Goal: Transaction & Acquisition: Purchase product/service

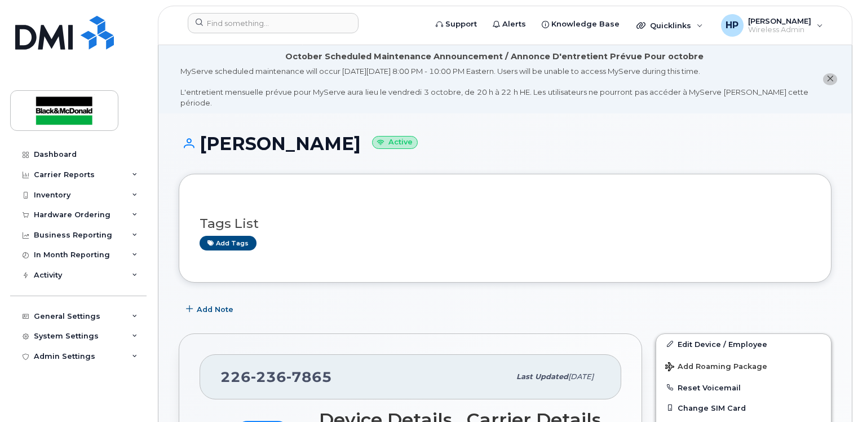
scroll to position [169, 0]
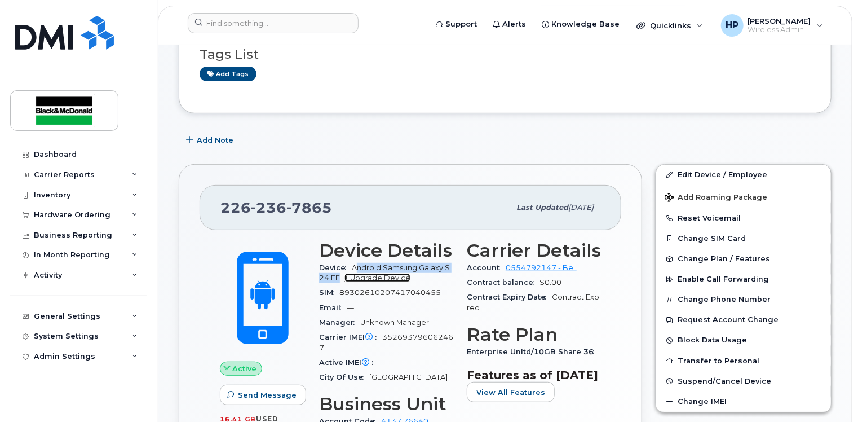
click at [377, 273] on link "+ Upgrade Device" at bounding box center [377, 277] width 66 height 8
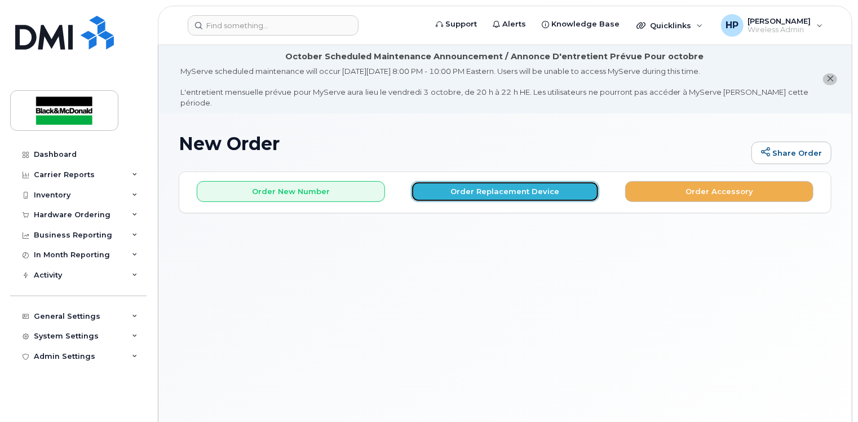
click at [431, 181] on button "Order Replacement Device" at bounding box center [505, 191] width 188 height 21
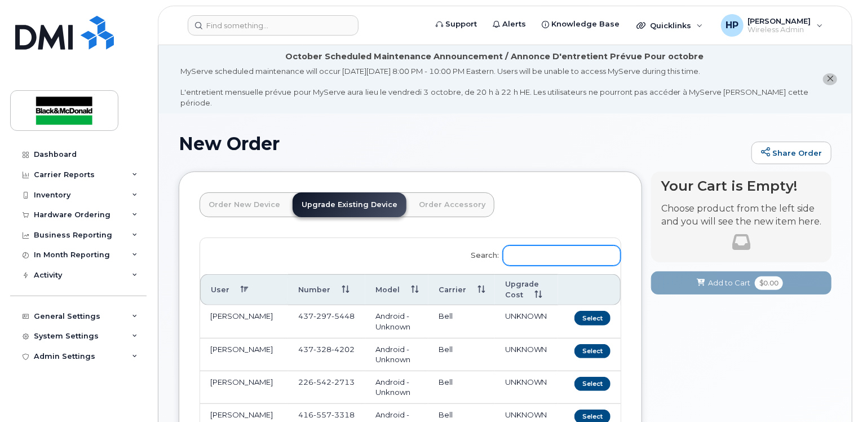
click at [525, 245] on input "Search:" at bounding box center [562, 255] width 118 height 20
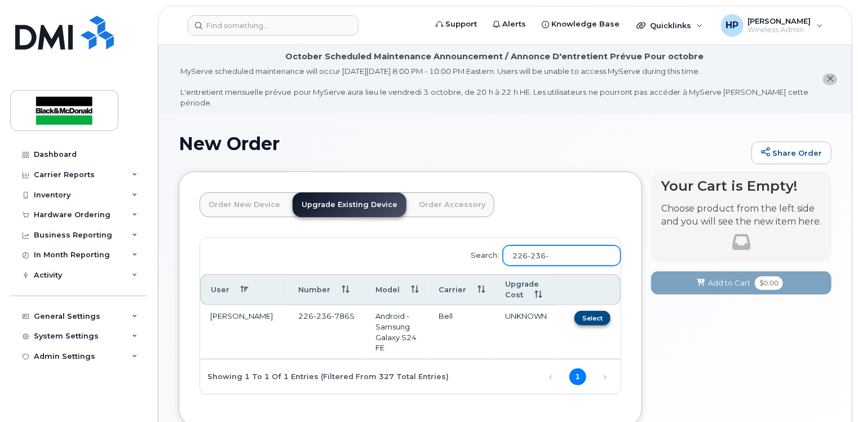
type input "226-236-"
click at [604, 311] on button "Select" at bounding box center [592, 318] width 36 height 14
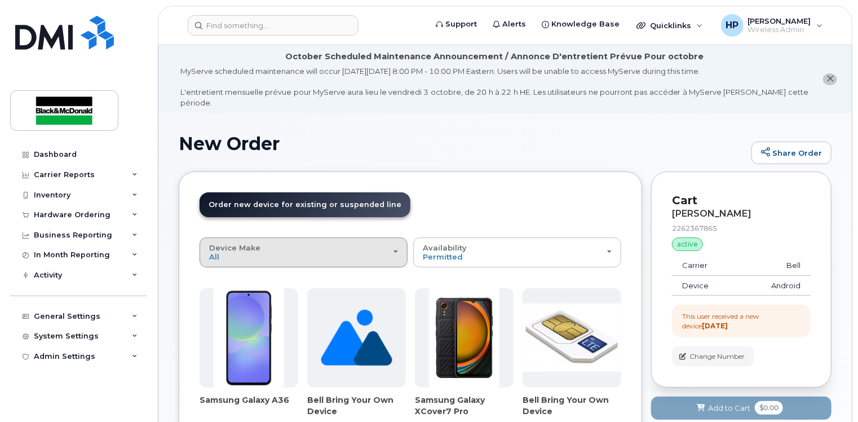
scroll to position [56, 0]
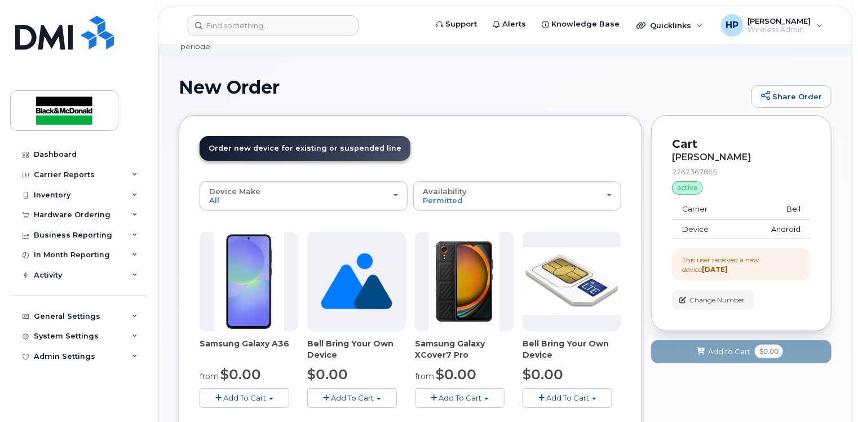
click at [241, 393] on span "Add To Cart" at bounding box center [244, 397] width 43 height 9
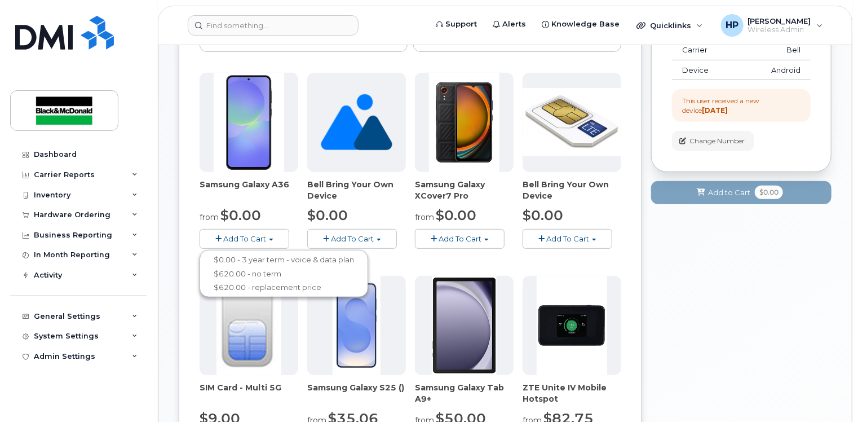
scroll to position [225, 0]
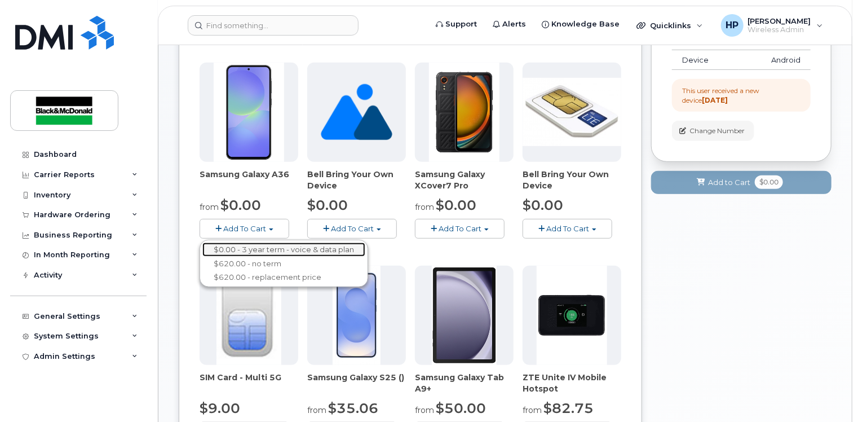
click at [302, 242] on link "$0.00 - 3 year term - voice & data plan" at bounding box center [283, 249] width 163 height 14
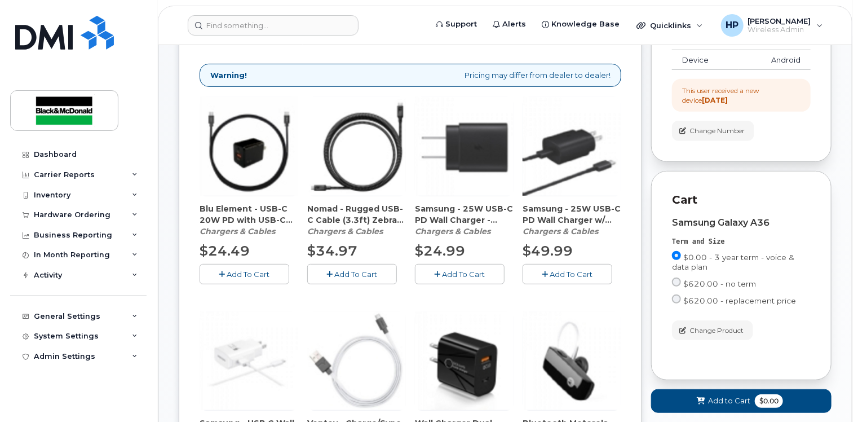
scroll to position [338, 0]
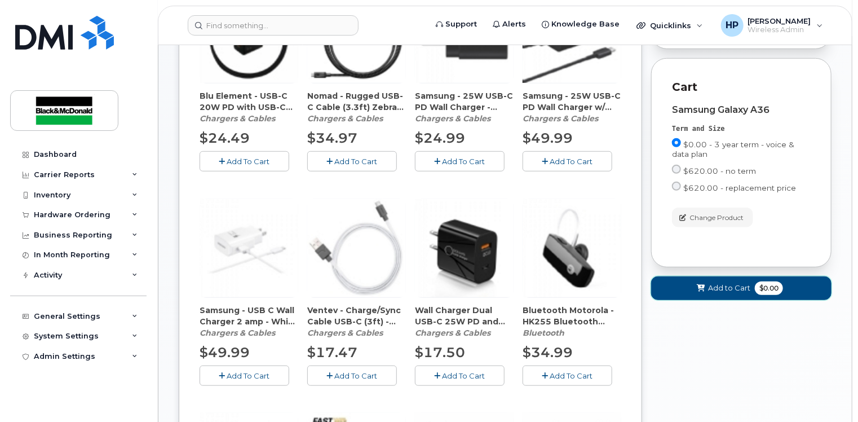
click at [737, 282] on span "Add to Cart" at bounding box center [729, 287] width 42 height 11
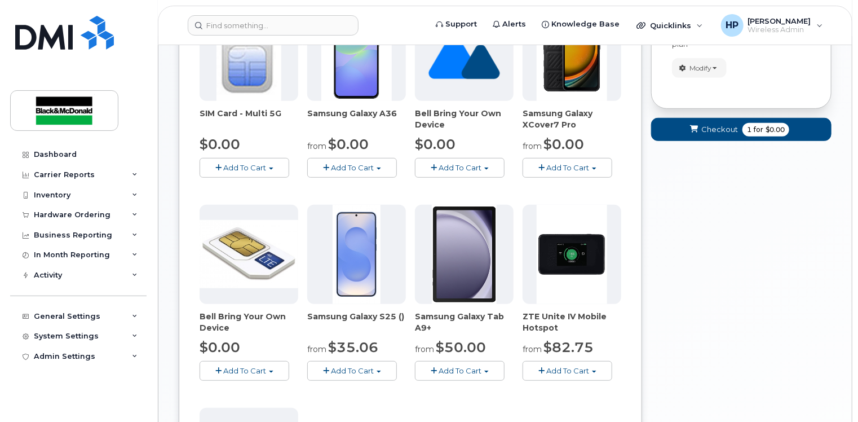
scroll to position [246, 0]
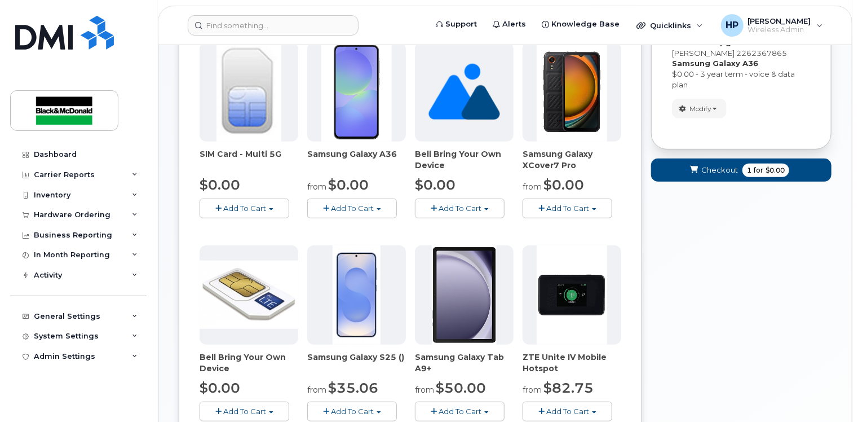
click at [373, 204] on span "Add To Cart" at bounding box center [352, 208] width 43 height 9
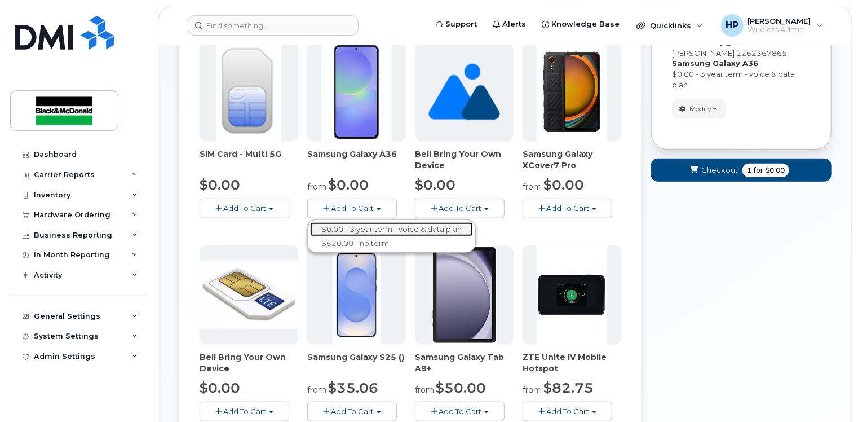
click at [360, 222] on link "$0.00 - 3 year term - voice & data plan" at bounding box center [391, 229] width 163 height 14
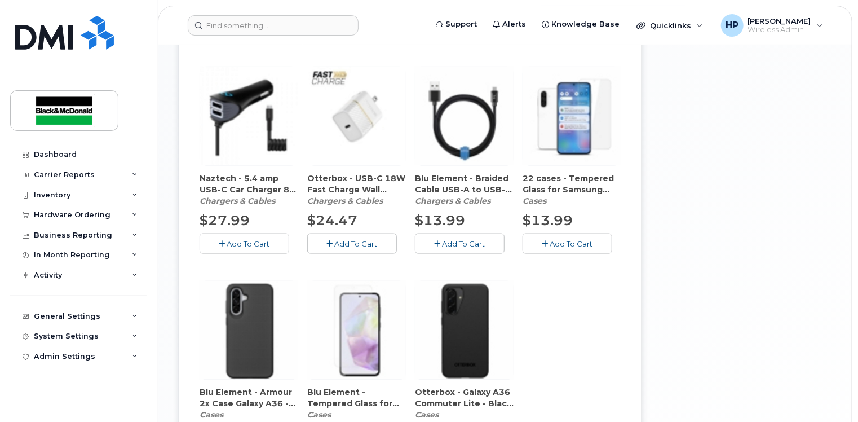
scroll to position [753, 0]
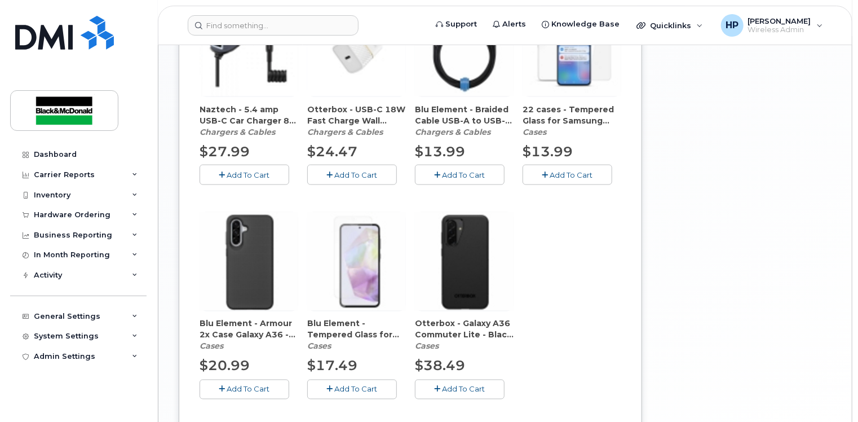
click at [239, 384] on span "Add To Cart" at bounding box center [248, 388] width 43 height 9
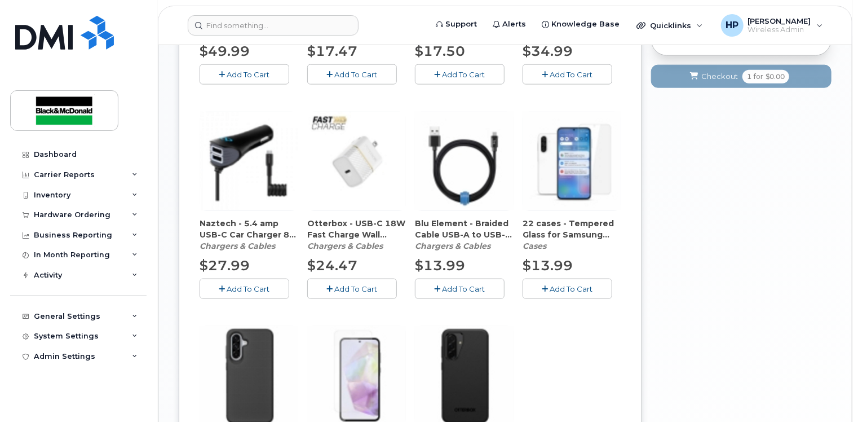
scroll to position [774, 0]
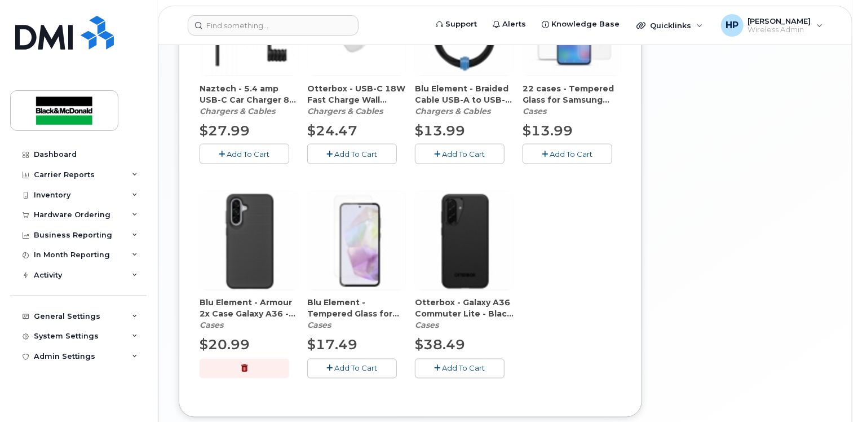
click at [229, 359] on button "button" at bounding box center [245, 369] width 90 height 20
click at [230, 364] on span "Add To Cart" at bounding box center [248, 368] width 43 height 9
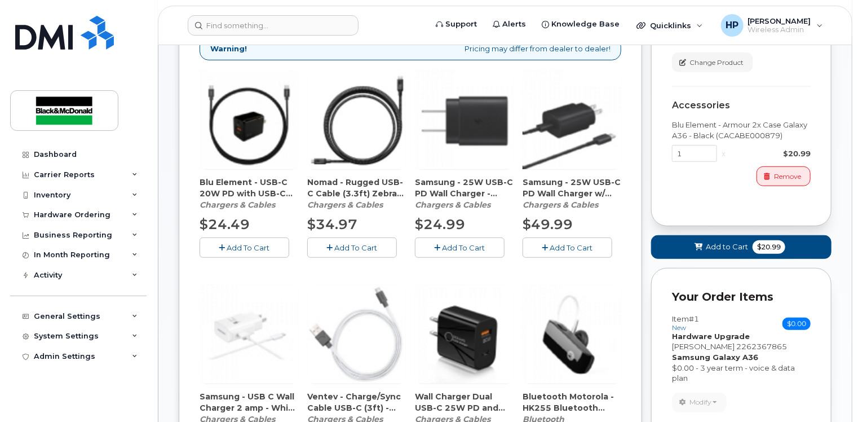
scroll to position [379, 0]
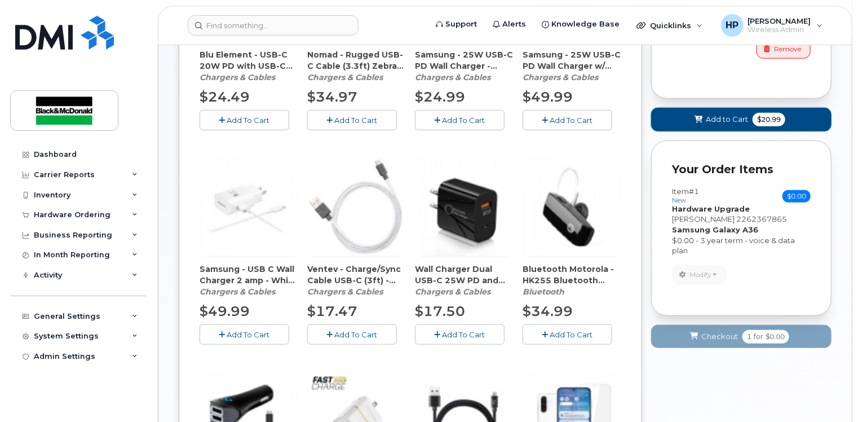
click at [702, 116] on icon at bounding box center [698, 119] width 8 height 7
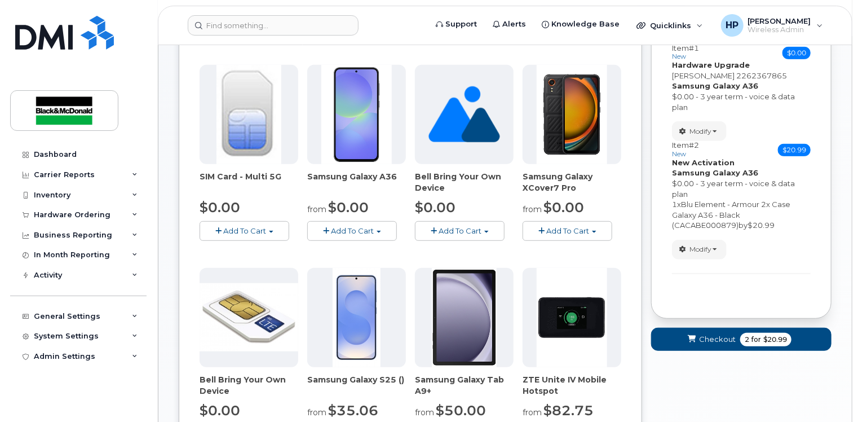
scroll to position [77, 0]
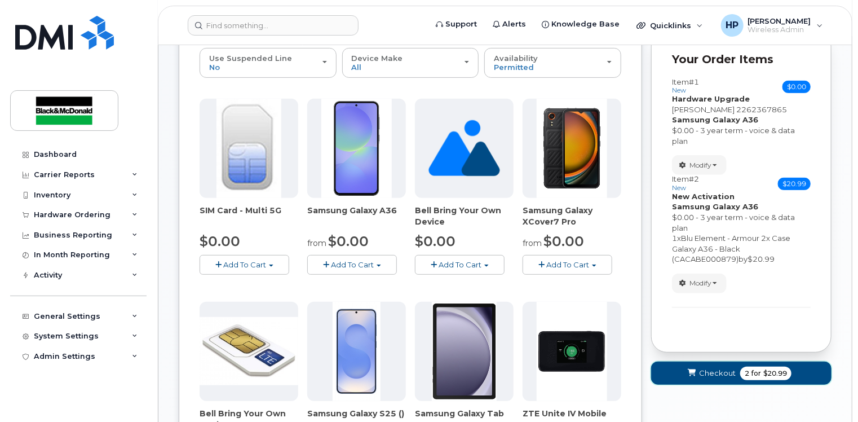
click at [724, 368] on span "Checkout" at bounding box center [717, 373] width 37 height 11
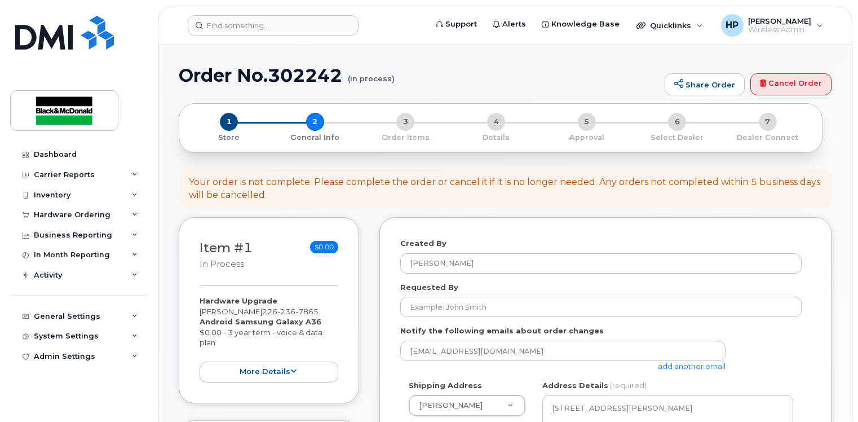
select select
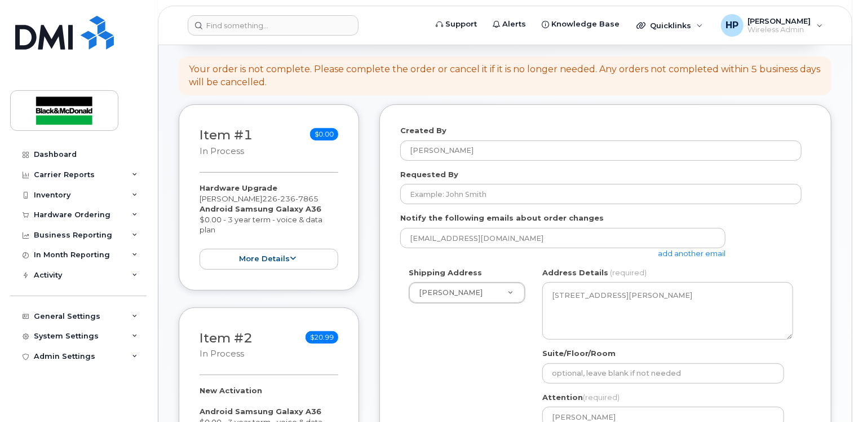
scroll to position [170, 0]
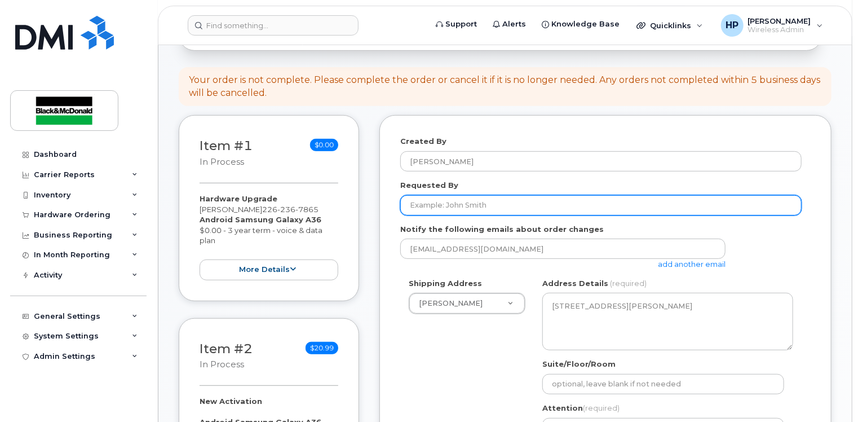
click at [463, 195] on input "Requested By" at bounding box center [600, 205] width 401 height 20
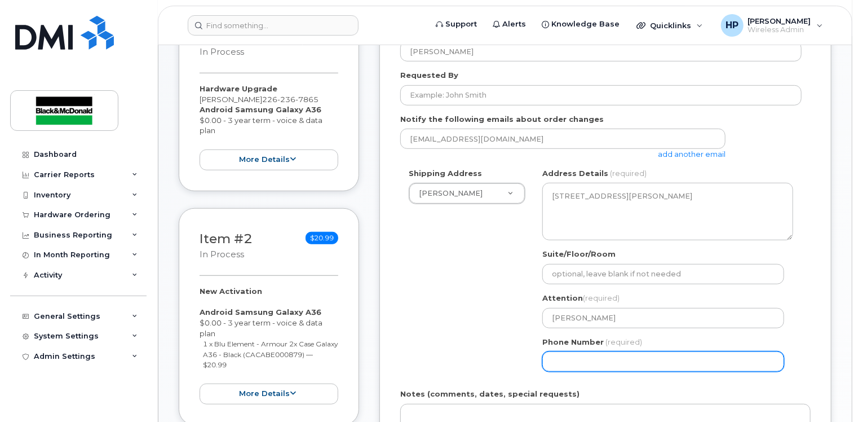
scroll to position [283, 0]
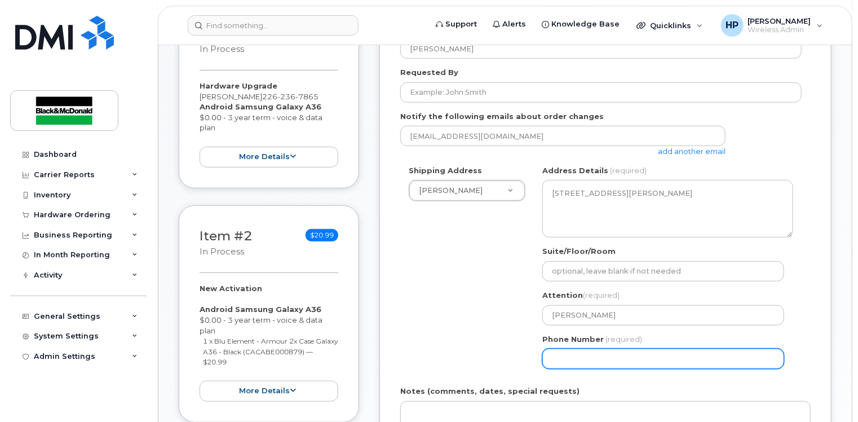
click at [578, 348] on input "Phone Number" at bounding box center [663, 358] width 242 height 20
type input "4163646169"
select select
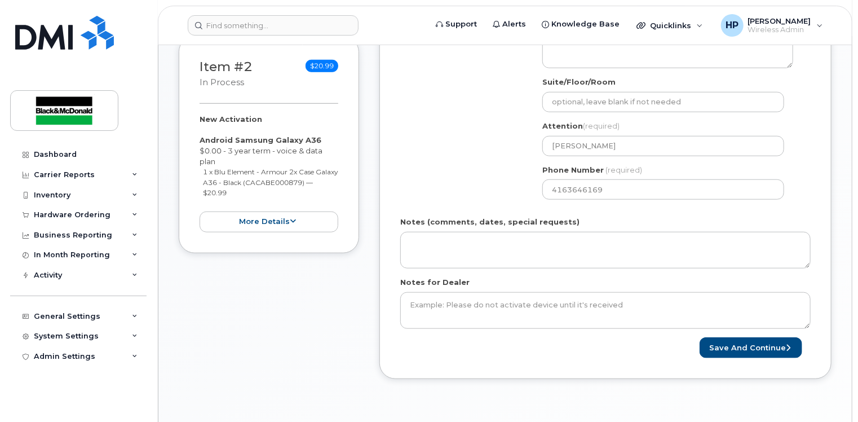
scroll to position [448, 0]
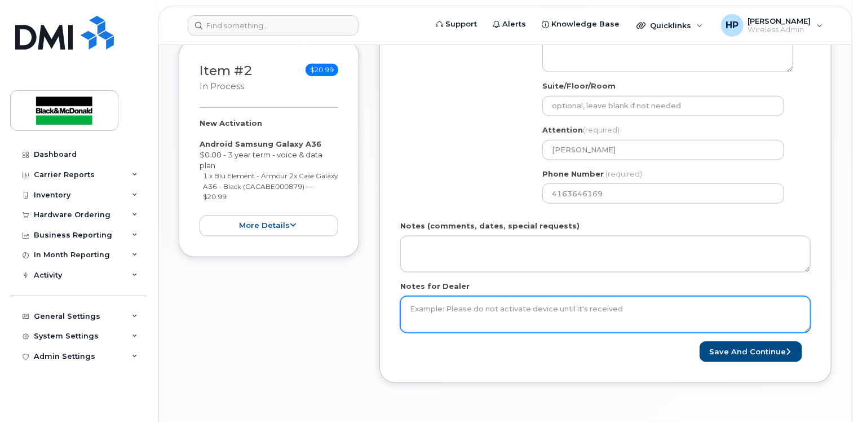
click at [441, 298] on textarea "Notes for Dealer" at bounding box center [605, 314] width 410 height 37
drag, startPoint x: 651, startPoint y: 297, endPoint x: 665, endPoint y: 295, distance: 14.8
click at [651, 296] on textarea "eligible for flex upgrade and device is 0.00 for three term period." at bounding box center [605, 314] width 410 height 37
type textarea "eligible for flex upgrade and device is 0.00 for three term period."
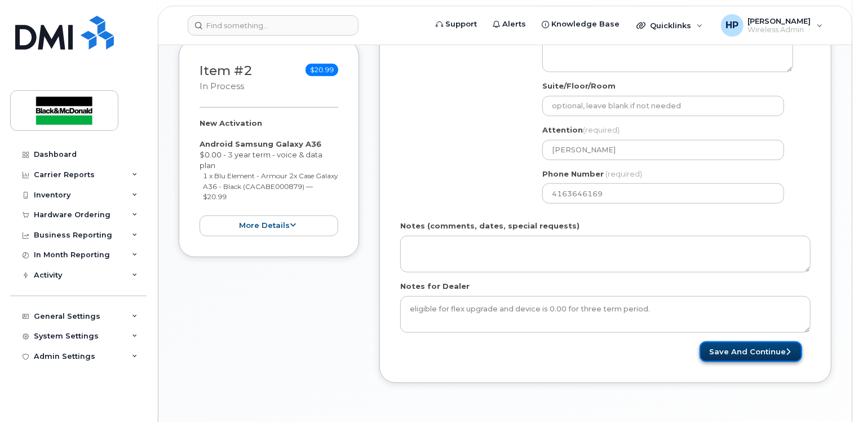
click at [760, 342] on button "Save and Continue" at bounding box center [751, 351] width 103 height 21
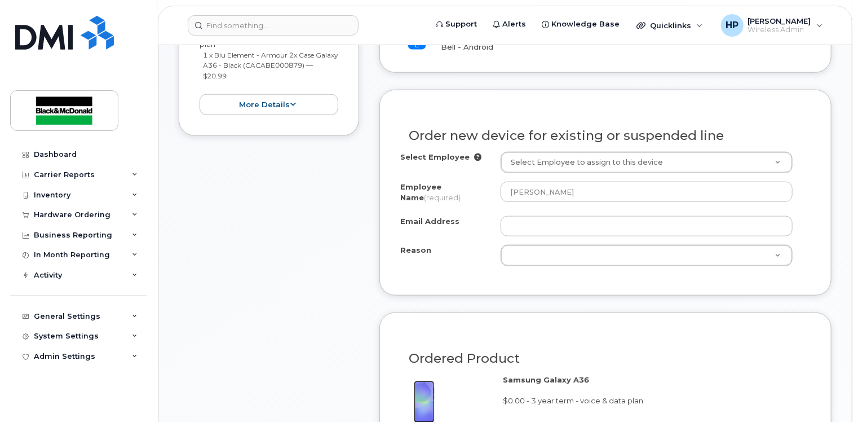
scroll to position [620, 0]
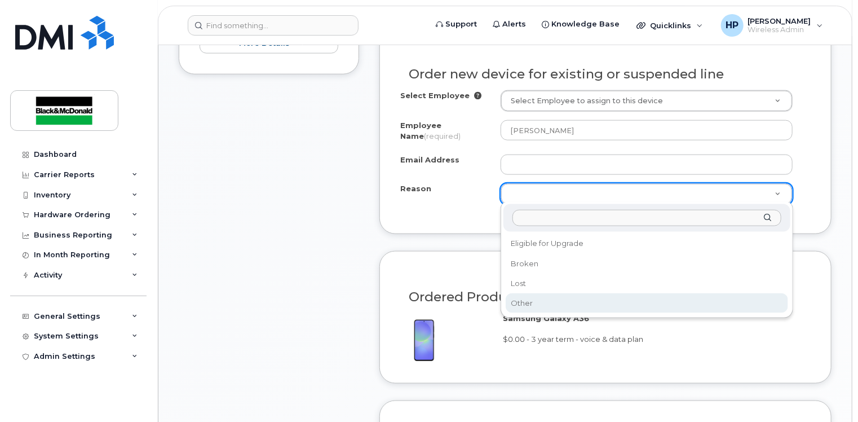
select select "other"
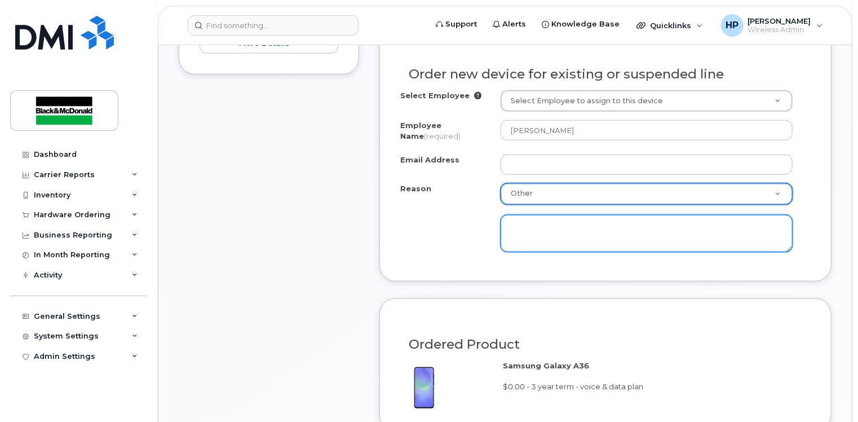
click at [521, 231] on textarea at bounding box center [647, 233] width 292 height 37
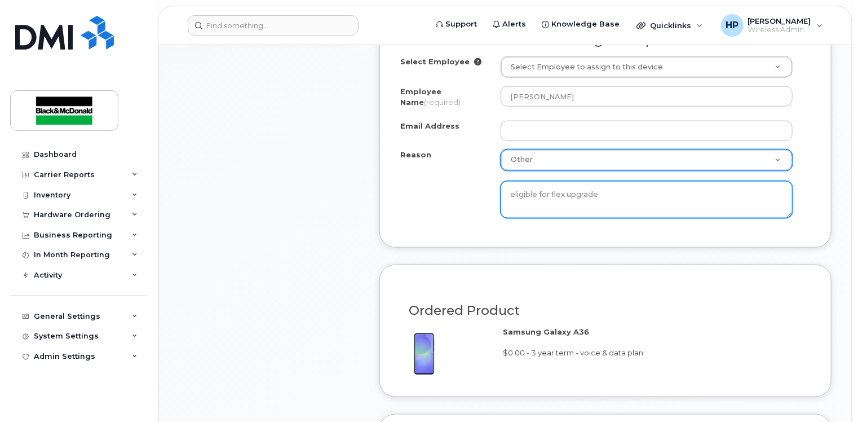
scroll to position [846, 0]
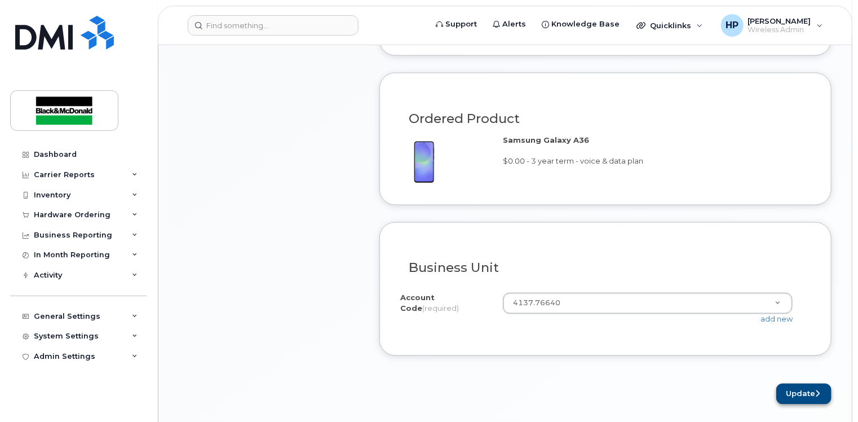
type textarea "eligible for flex upgrade"
click at [806, 391] on button "Update" at bounding box center [803, 393] width 55 height 21
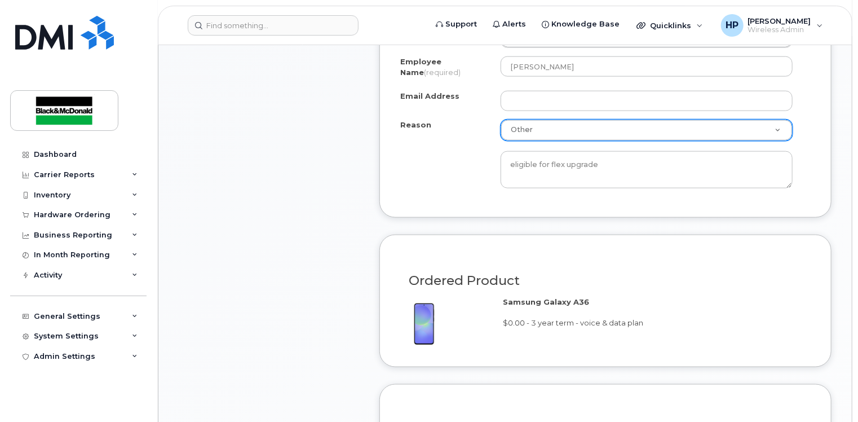
scroll to position [676, 0]
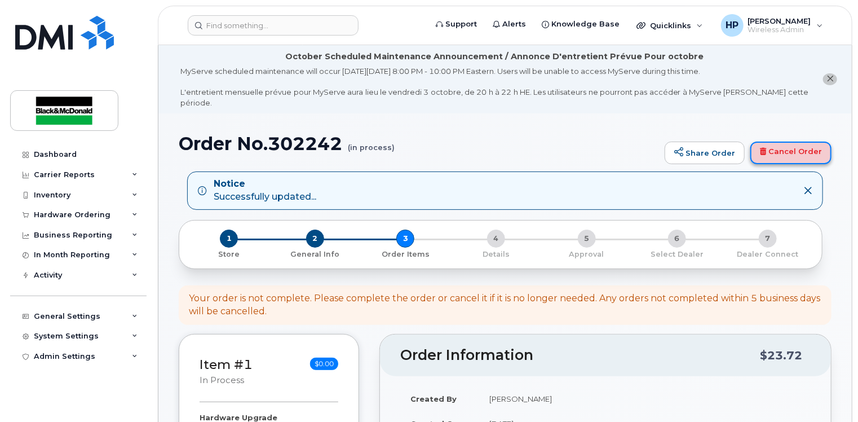
click at [793, 141] on link "Cancel Order" at bounding box center [790, 152] width 81 height 23
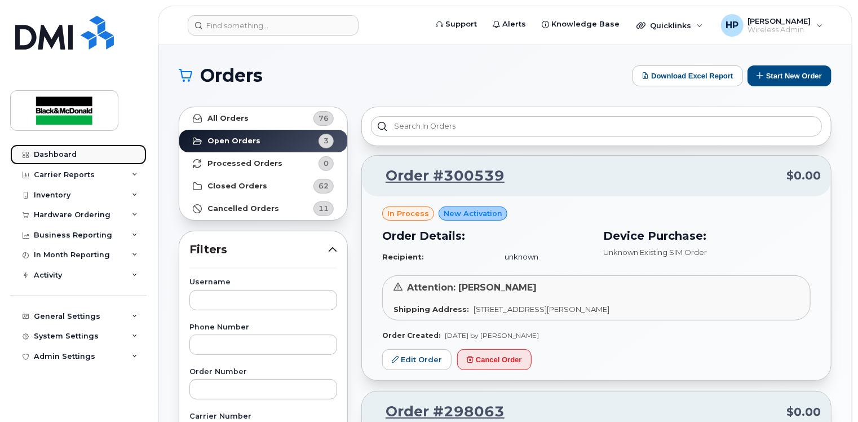
click at [57, 157] on div "Dashboard" at bounding box center [55, 154] width 43 height 9
click at [73, 149] on link "Dashboard" at bounding box center [78, 154] width 136 height 20
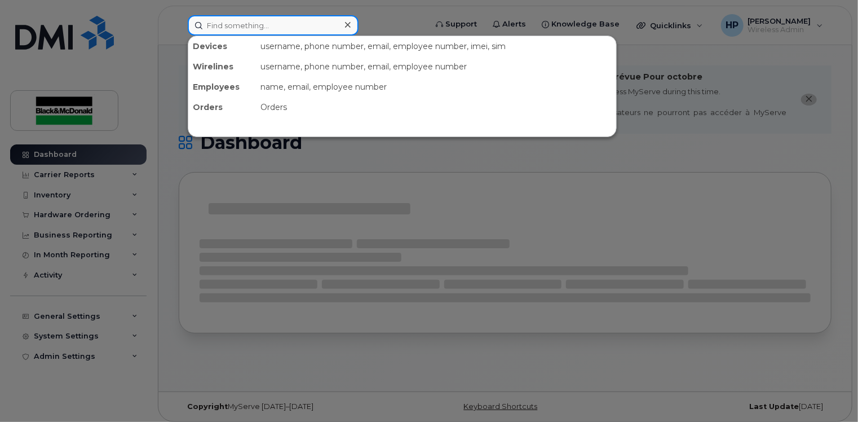
click at [250, 19] on input at bounding box center [273, 25] width 171 height 20
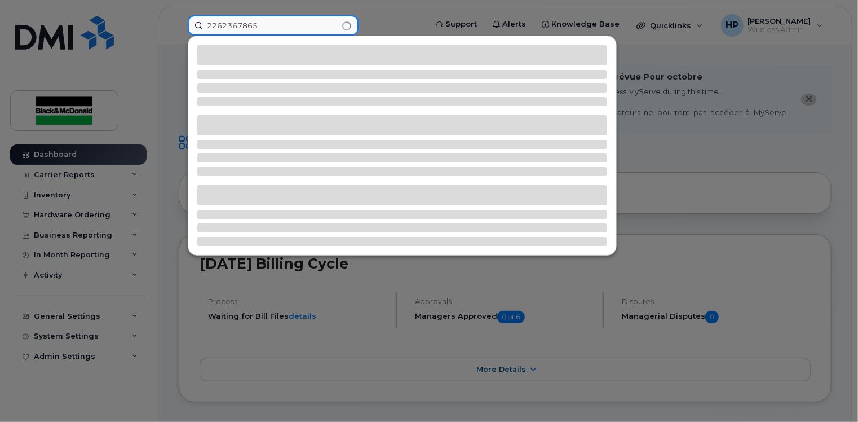
click at [286, 29] on input "2262367865" at bounding box center [273, 25] width 171 height 20
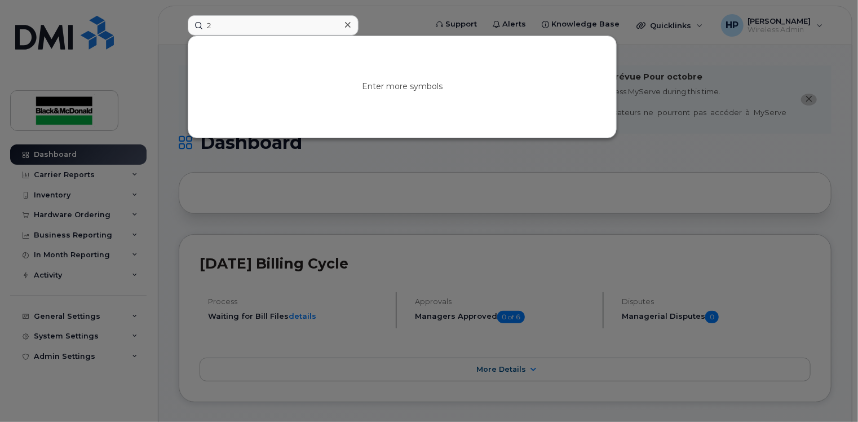
click at [77, 173] on div at bounding box center [429, 211] width 858 height 422
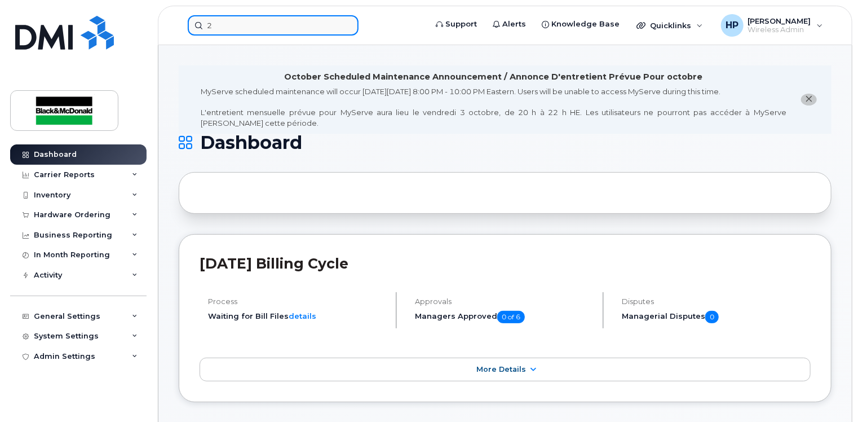
click at [248, 27] on input "2" at bounding box center [273, 25] width 171 height 20
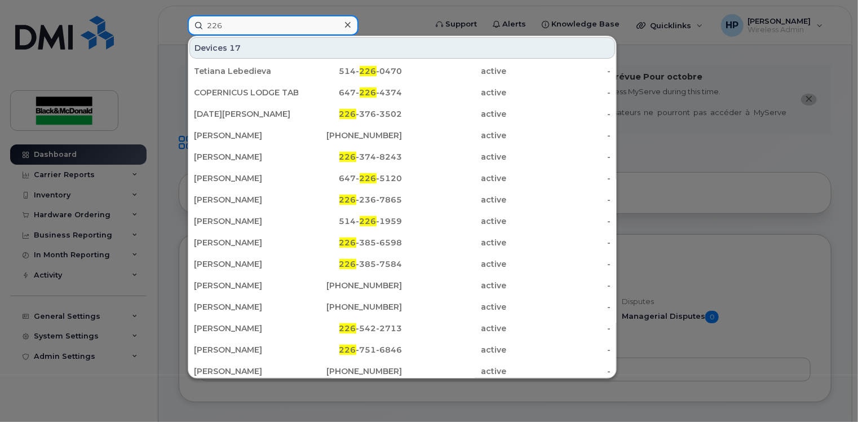
type input "226"
click at [228, 26] on input "226" at bounding box center [273, 25] width 171 height 20
